Goal: Transaction & Acquisition: Purchase product/service

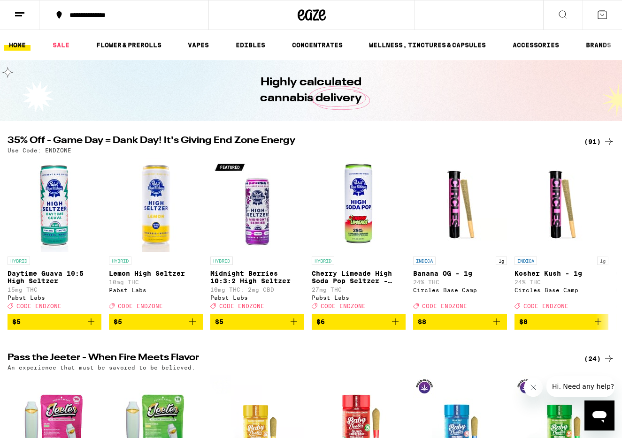
click at [588, 140] on div "(91)" at bounding box center [599, 141] width 31 height 11
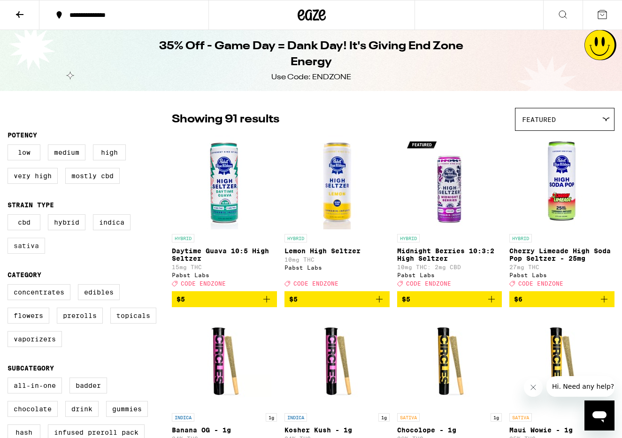
click at [22, 249] on label "Sativa" at bounding box center [27, 246] width 38 height 16
click at [10, 216] on input "Sativa" at bounding box center [9, 216] width 0 height 0
checkbox input "true"
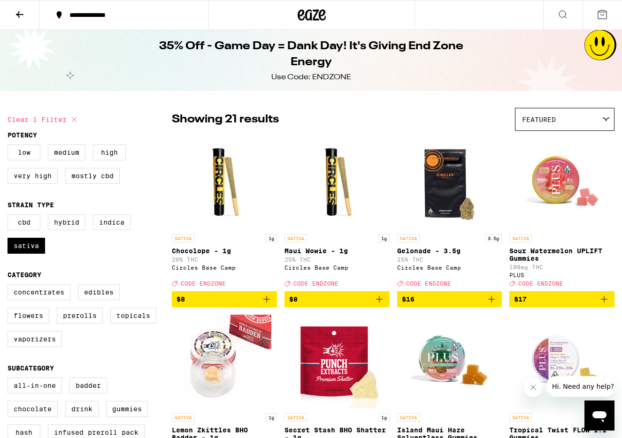
scroll to position [45, 0]
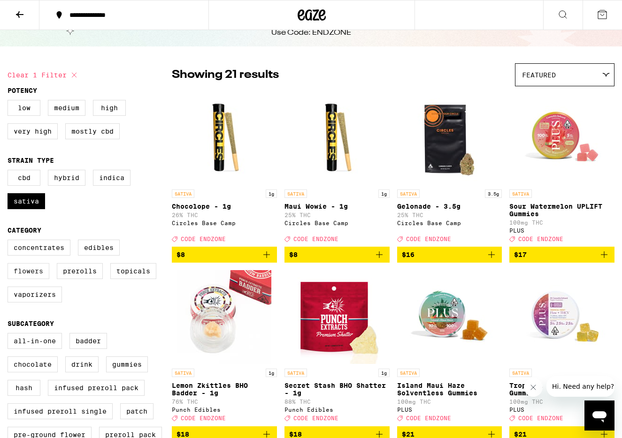
click at [31, 279] on label "Flowers" at bounding box center [29, 271] width 42 height 16
click at [10, 242] on input "Flowers" at bounding box center [9, 241] width 0 height 0
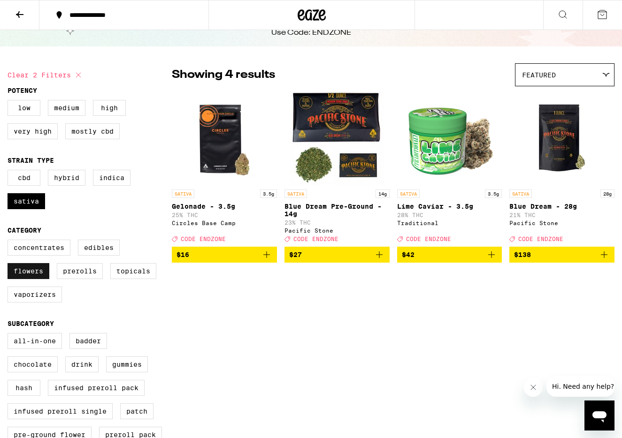
click at [16, 279] on label "Flowers" at bounding box center [29, 271] width 42 height 16
click at [10, 242] on input "Flowers" at bounding box center [9, 241] width 0 height 0
checkbox input "false"
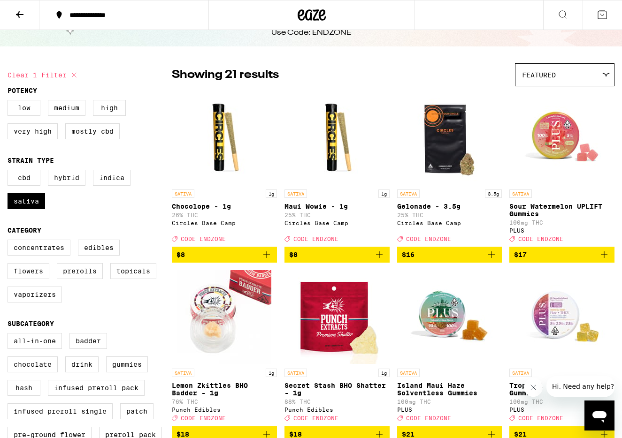
click at [21, 11] on icon at bounding box center [19, 14] width 11 height 11
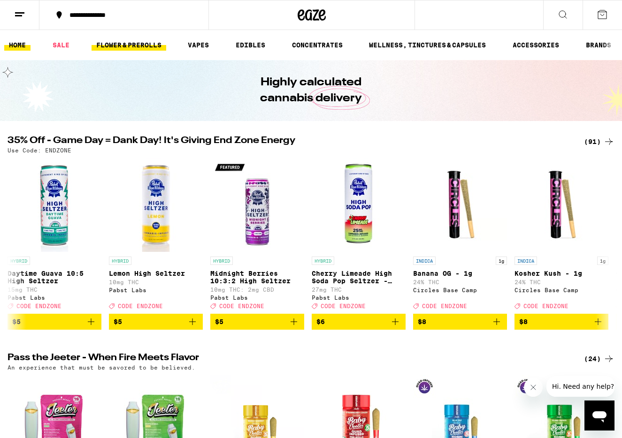
click at [134, 42] on link "FLOWER & PREROLLS" at bounding box center [129, 44] width 75 height 11
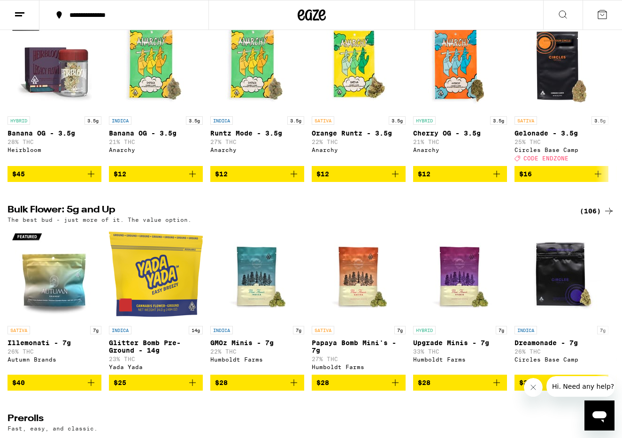
scroll to position [135, 0]
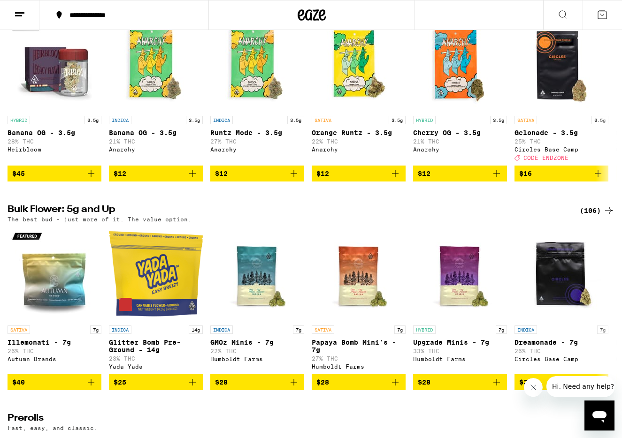
click at [594, 222] on div "The best bud - just more of it. The value option." at bounding box center [311, 219] width 607 height 6
click at [592, 216] on div "(106)" at bounding box center [597, 210] width 35 height 11
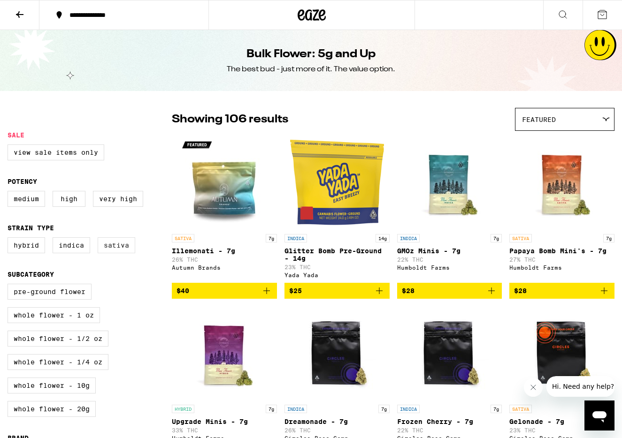
click at [121, 252] on label "Sativa" at bounding box center [117, 245] width 38 height 16
click at [10, 239] on input "Sativa" at bounding box center [9, 239] width 0 height 0
checkbox input "true"
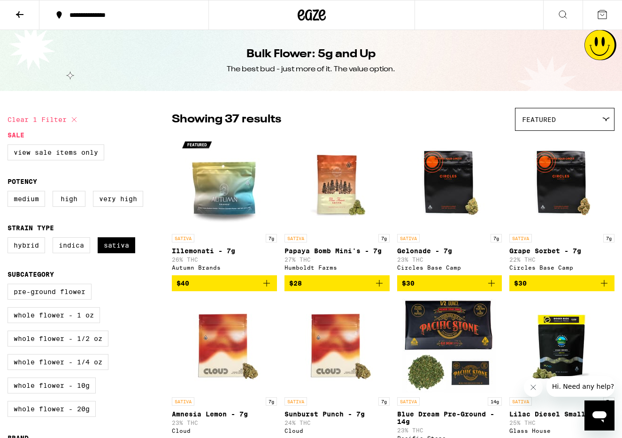
click at [589, 113] on div "Featured" at bounding box center [564, 119] width 99 height 22
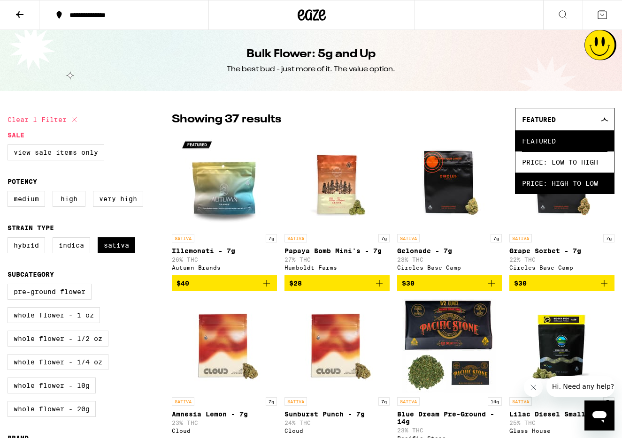
click at [538, 183] on span "Price: High to Low" at bounding box center [564, 183] width 85 height 21
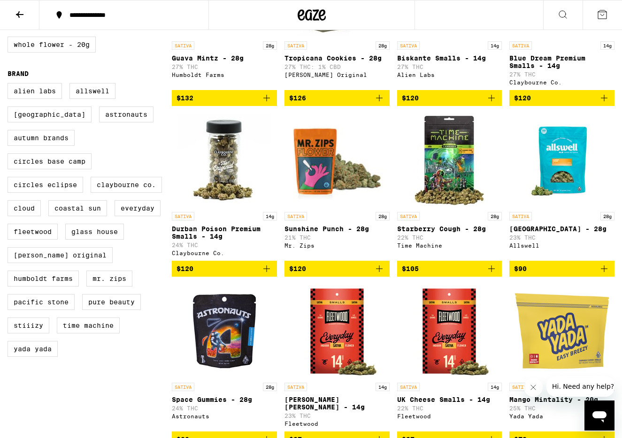
scroll to position [399, 0]
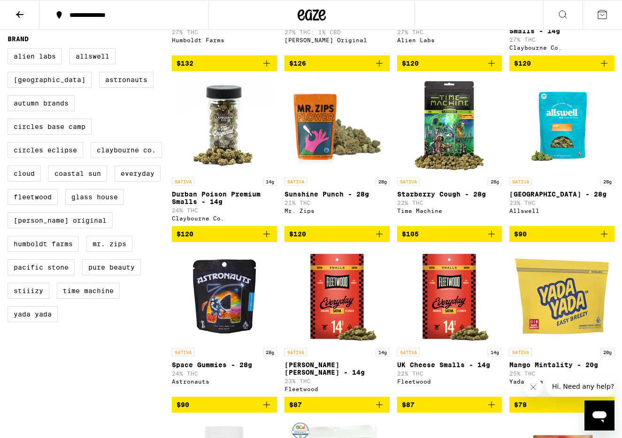
click at [199, 411] on span "$90" at bounding box center [224, 404] width 96 height 11
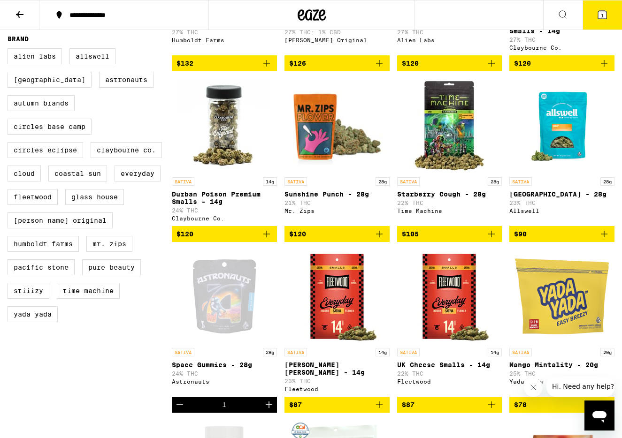
scroll to position [404, 0]
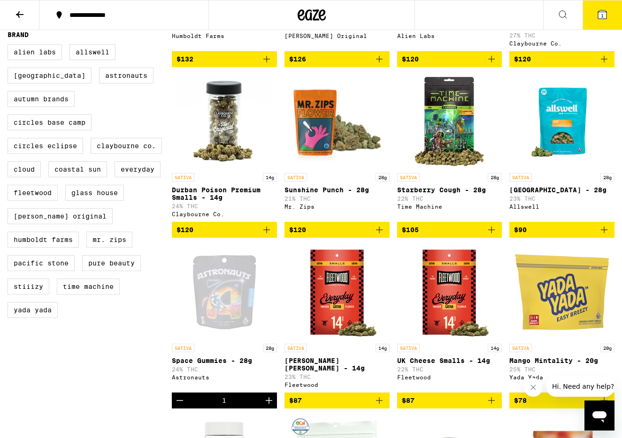
click at [605, 19] on icon at bounding box center [601, 14] width 11 height 11
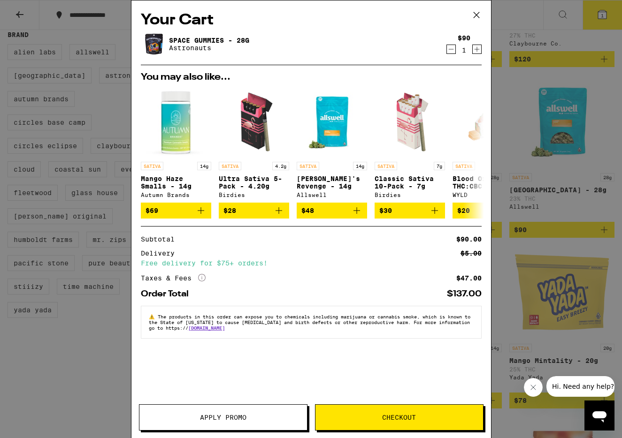
click at [482, 10] on icon at bounding box center [476, 15] width 14 height 14
